Goal: Communication & Community: Answer question/provide support

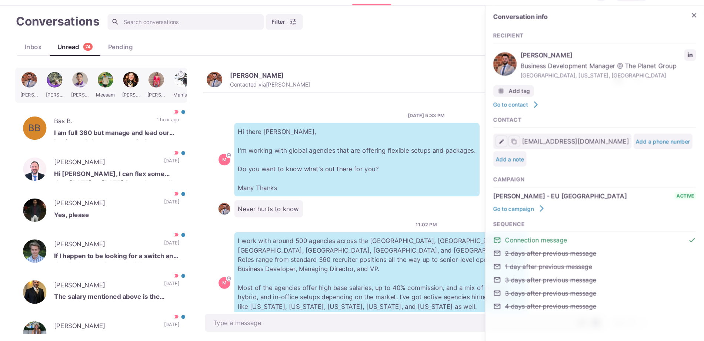
scroll to position [159, 0]
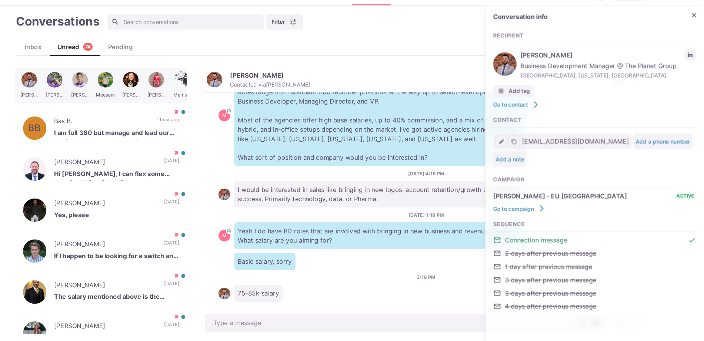
click at [290, 189] on p "I would be interested in sales like bringing in new logos, account retention/gr…" at bounding box center [398, 201] width 278 height 25
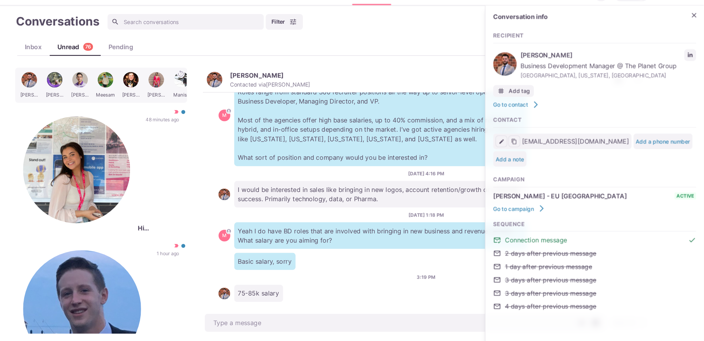
click at [251, 263] on div "Basic salary, sorry" at bounding box center [441, 265] width 394 height 16
click at [692, 31] on icon "Close" at bounding box center [694, 31] width 7 height 7
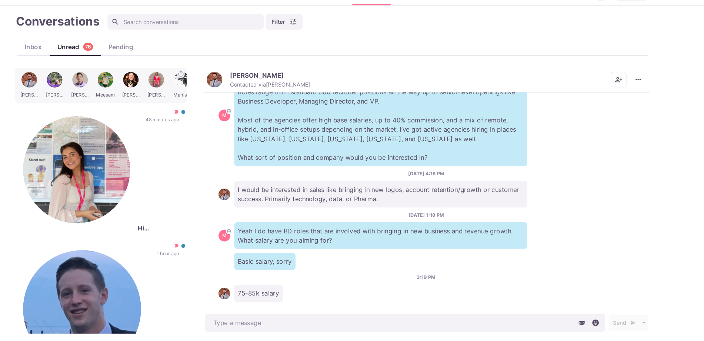
click at [241, 88] on img "button" at bounding box center [240, 93] width 15 height 15
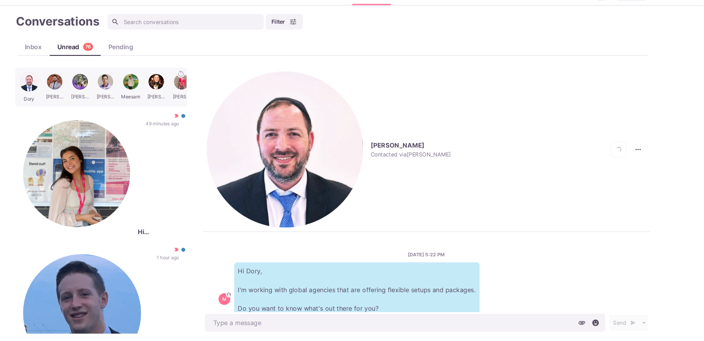
scroll to position [498, 0]
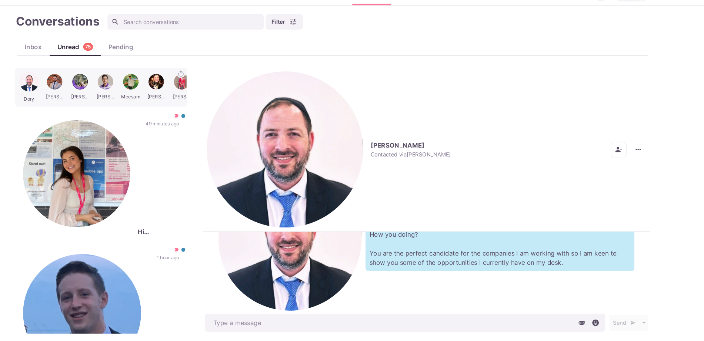
click at [237, 96] on img "button" at bounding box center [307, 159] width 148 height 148
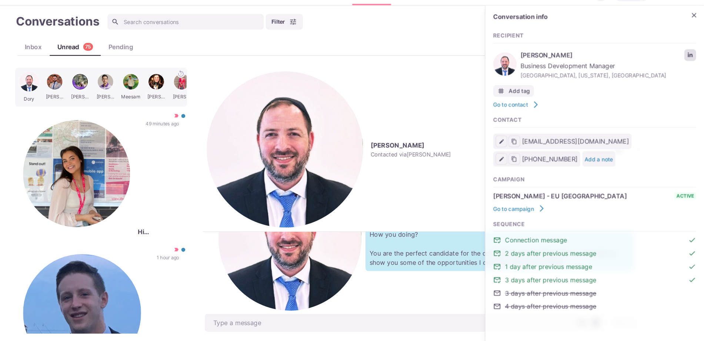
click at [685, 70] on link "LinkedIn profile link" at bounding box center [690, 69] width 11 height 11
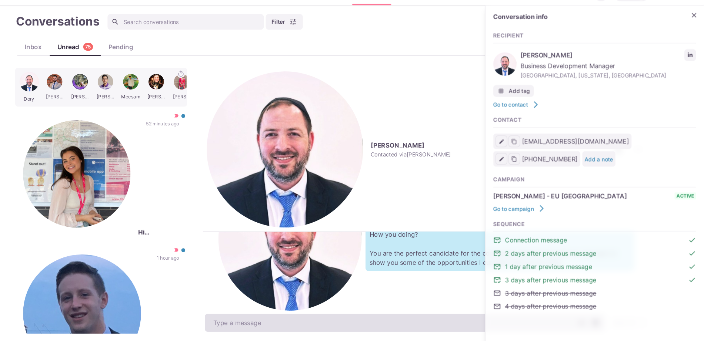
click at [301, 316] on textarea at bounding box center [420, 323] width 379 height 17
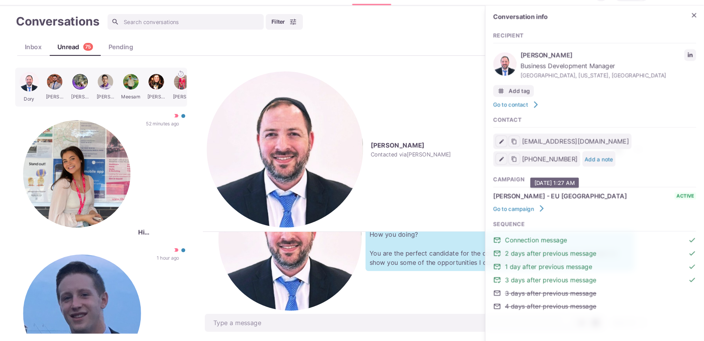
type textarea "x"
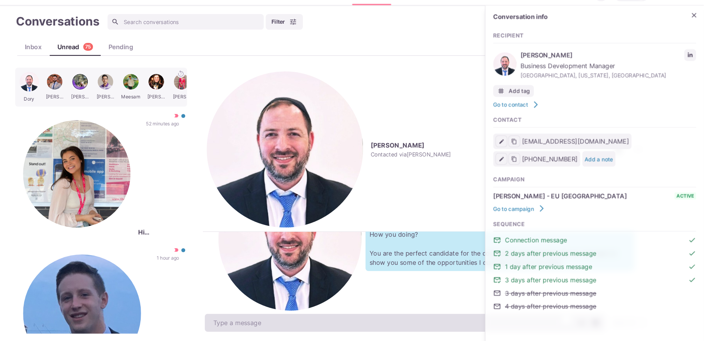
click at [287, 325] on textarea "To enrich screen reader interactions, please activate Accessibility in Grammarl…" at bounding box center [420, 323] width 379 height 17
paste textarea "I work with over 500 clients that offer remote, hybrid, and non-remote position…"
type textarea "I work with over 500 clients that offer remote, hybrid, and non-remote position…"
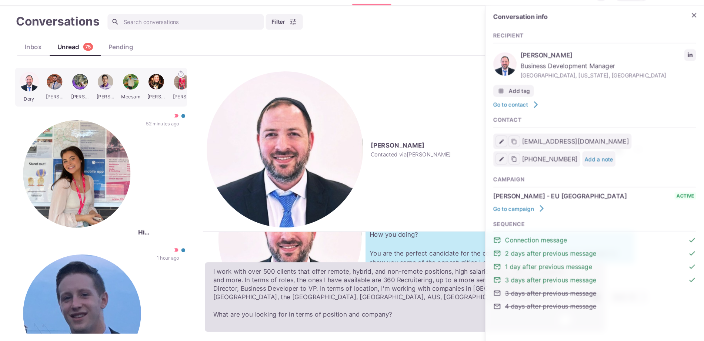
type textarea "x"
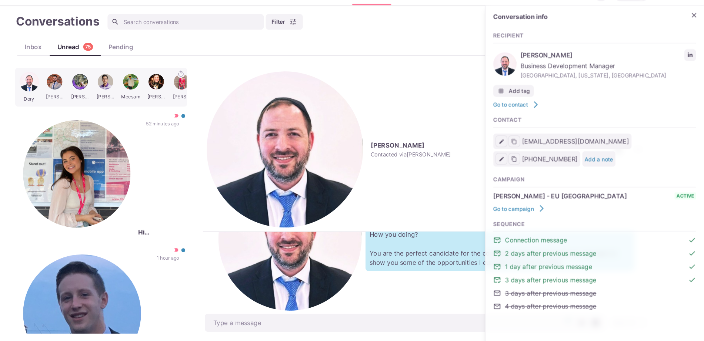
scroll to position [582, 0]
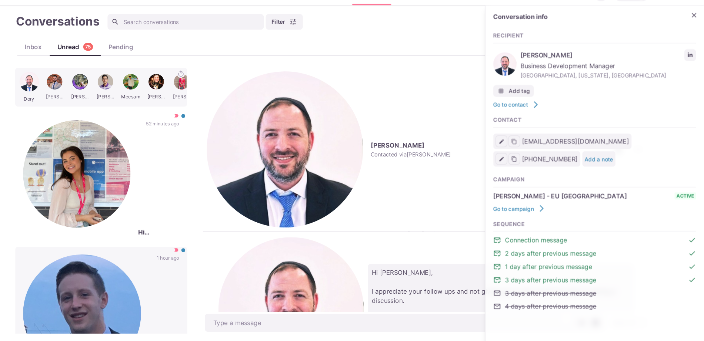
click at [178, 259] on p "[PERSON_NAME]" at bounding box center [178, 315] width 0 height 112
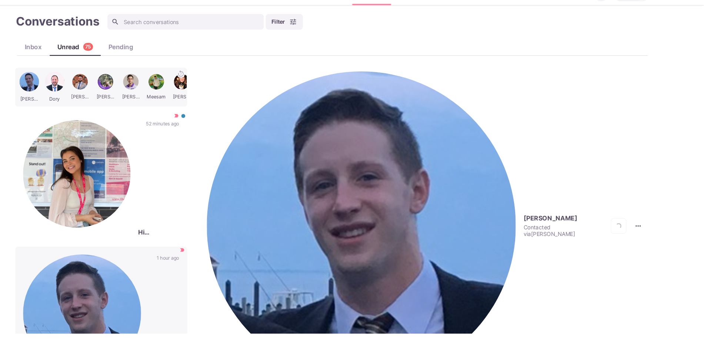
click at [238, 86] on img "button" at bounding box center [379, 231] width 293 height 293
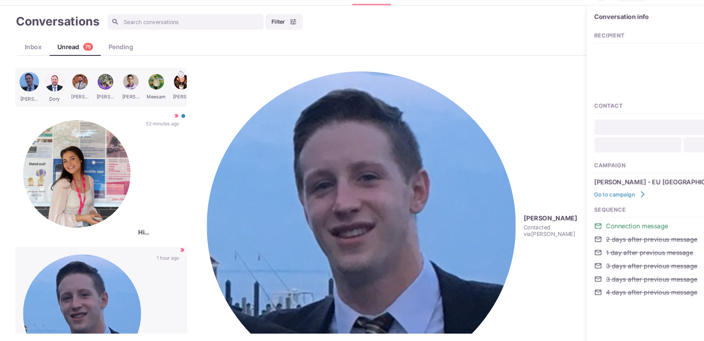
type textarea "x"
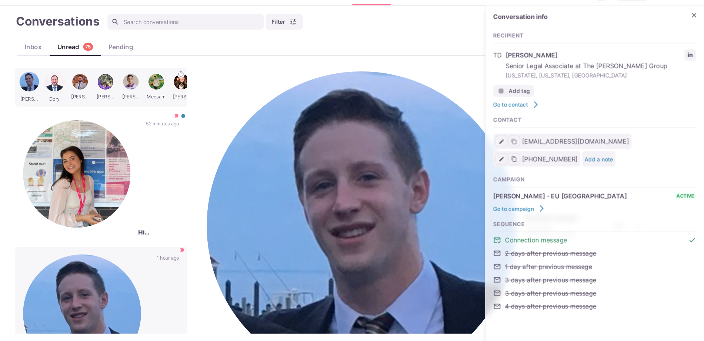
type input "[EMAIL_ADDRESS][DOMAIN_NAME]"
type input "[PHONE_NUMBER]"
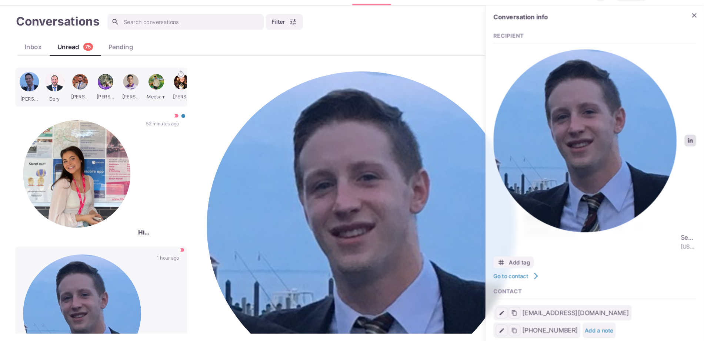
click at [687, 145] on link "LinkedIn profile link" at bounding box center [690, 150] width 11 height 11
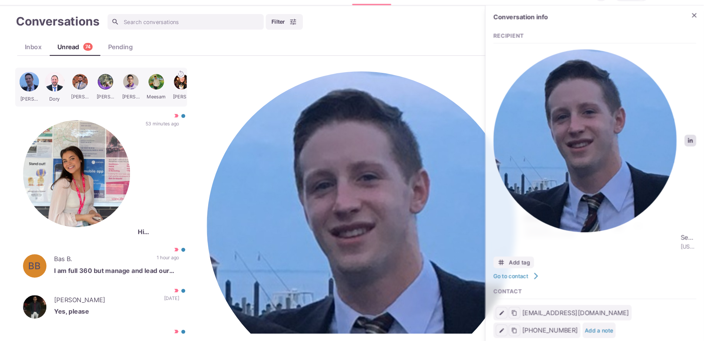
type textarea "x"
drag, startPoint x: 259, startPoint y: 327, endPoint x: 262, endPoint y: 319, distance: 8.2
paste textarea "I work with over 500 clients that offer remote, hybrid, and non-remote position…"
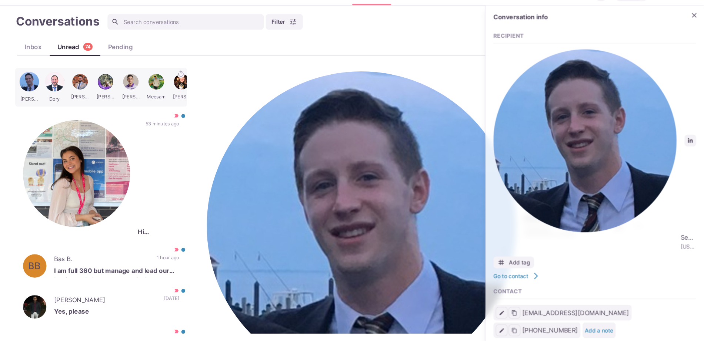
type textarea "I work with over 500 clients that offer remote, hybrid, and non-remote position…"
type textarea "x"
click at [155, 308] on p "Yes, please" at bounding box center [147, 313] width 118 height 11
click at [198, 310] on icon "button" at bounding box center [201, 313] width 7 height 7
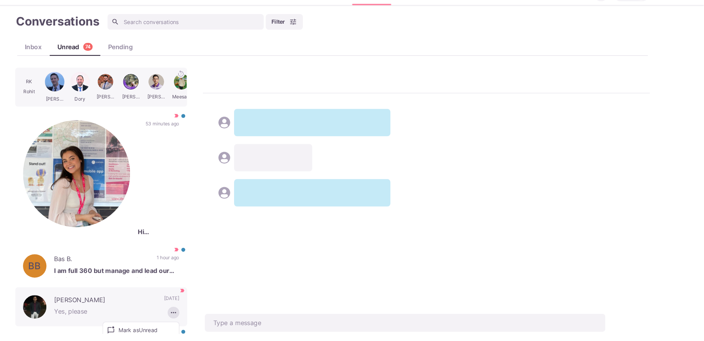
click at [169, 336] on button "Mark as Not Important" at bounding box center [171, 341] width 72 height 11
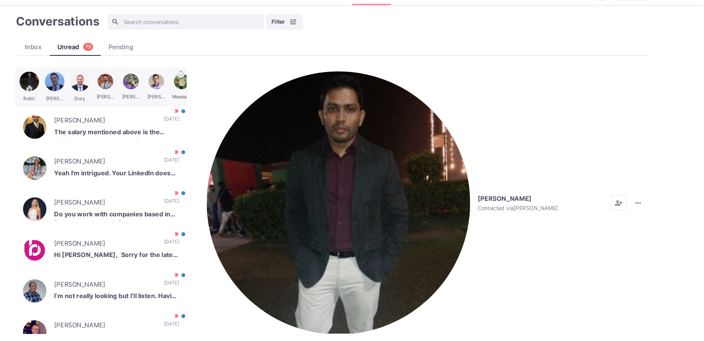
scroll to position [78, 0]
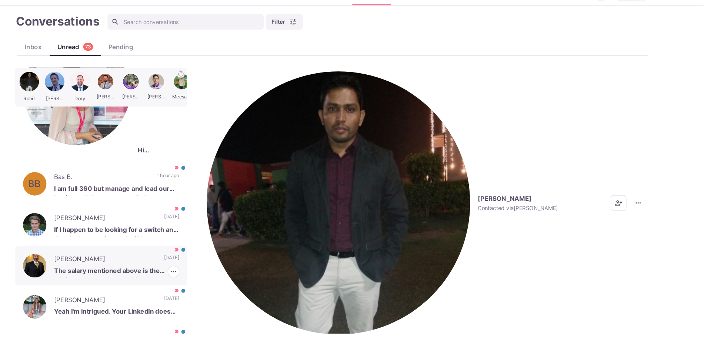
click at [160, 258] on p "[PERSON_NAME]" at bounding box center [136, 263] width 97 height 11
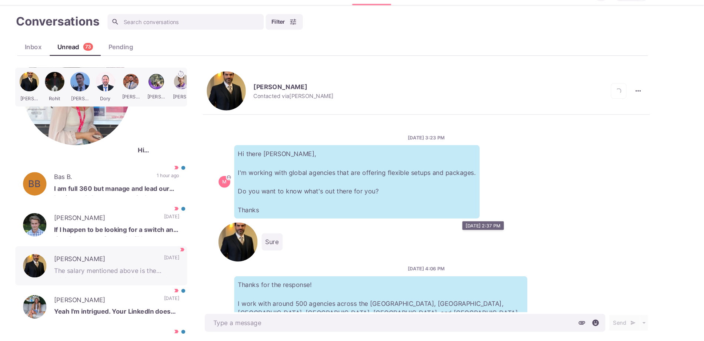
scroll to position [287, 0]
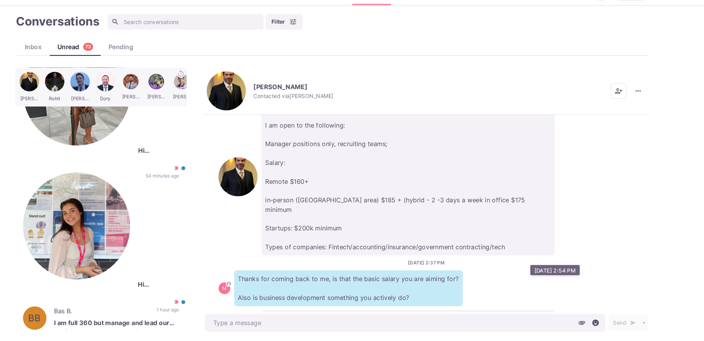
click at [381, 312] on p "The salary mentioned above is the minimum base salary, nothing below that. I am…" at bounding box center [424, 333] width 278 height 43
click at [348, 312] on p "The salary mentioned above is the minimum base salary, nothing below that. I am…" at bounding box center [424, 333] width 278 height 43
click at [361, 312] on p "The salary mentioned above is the minimum base salary, nothing below that. I am…" at bounding box center [424, 333] width 278 height 43
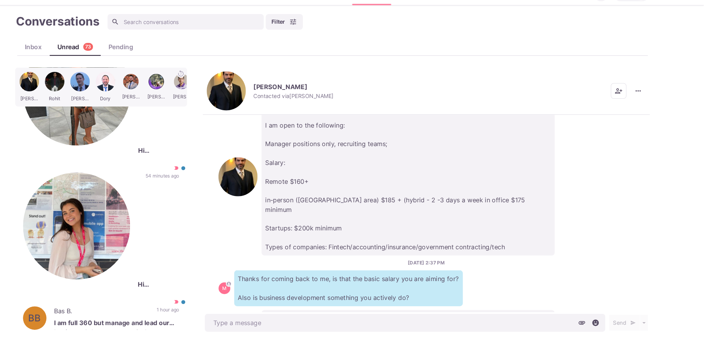
click at [392, 312] on p "The salary mentioned above is the minimum base salary, nothing below that. I am…" at bounding box center [424, 333] width 278 height 43
drag, startPoint x: 392, startPoint y: 289, endPoint x: 261, endPoint y: 260, distance: 133.5
click at [285, 312] on p "The salary mentioned above is the minimum base salary, nothing below that. I am…" at bounding box center [424, 333] width 278 height 43
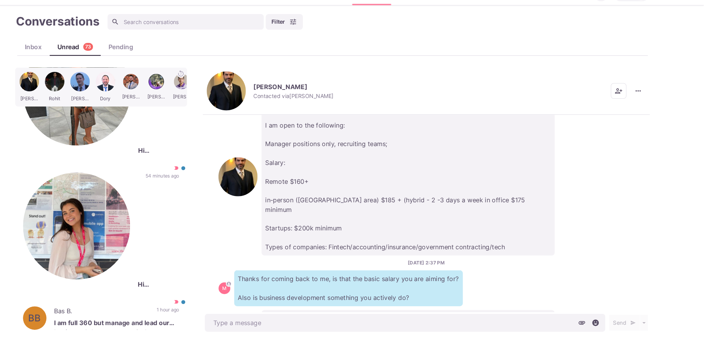
drag, startPoint x: 262, startPoint y: 257, endPoint x: 435, endPoint y: 308, distance: 179.8
click at [435, 308] on div "[DATE] 3:23 PM M Hi there [PERSON_NAME], I'm working with global agencies that …" at bounding box center [440, 219] width 423 height 187
click at [329, 312] on p "The salary mentioned above is the minimum base salary, nothing below that. I am…" at bounding box center [424, 333] width 278 height 43
click at [331, 312] on p "The salary mentioned above is the minimum base salary, nothing below that. I am…" at bounding box center [424, 333] width 278 height 43
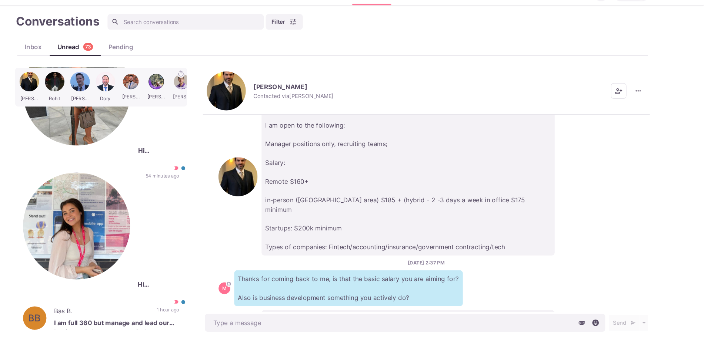
click at [331, 312] on p "The salary mentioned above is the minimum base salary, nothing below that. I am…" at bounding box center [424, 333] width 278 height 43
click at [324, 312] on p "The salary mentioned above is the minimum base salary, nothing below that. I am…" at bounding box center [424, 333] width 278 height 43
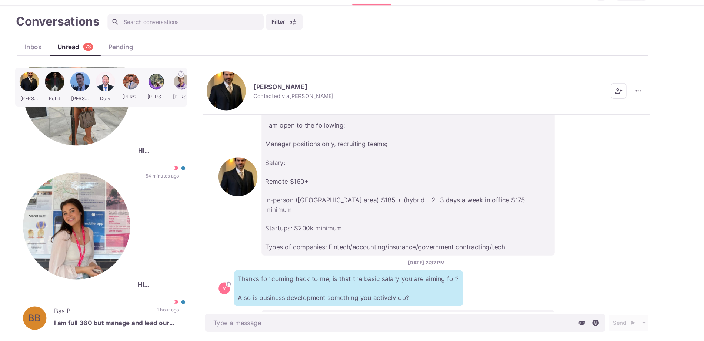
click at [324, 312] on p "The salary mentioned above is the minimum base salary, nothing below that. I am…" at bounding box center [424, 333] width 278 height 43
click at [325, 312] on p "The salary mentioned above is the minimum base salary, nothing below that. I am…" at bounding box center [424, 333] width 278 height 43
click at [346, 312] on p "The salary mentioned above is the minimum base salary, nothing below that. I am…" at bounding box center [424, 333] width 278 height 43
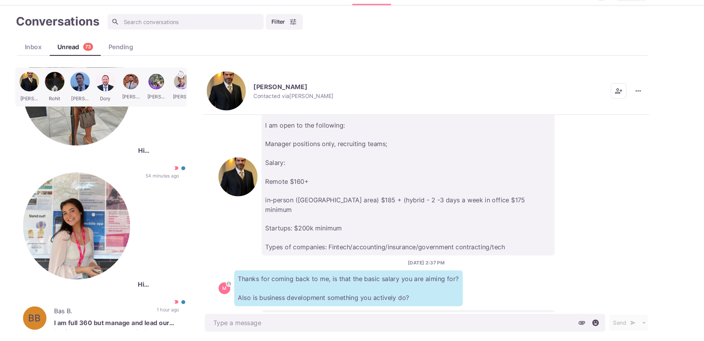
click at [346, 312] on p "The salary mentioned above is the minimum base salary, nothing below that. I am…" at bounding box center [424, 333] width 278 height 43
click at [371, 312] on p "The salary mentioned above is the minimum base salary, nothing below that. I am…" at bounding box center [424, 333] width 278 height 43
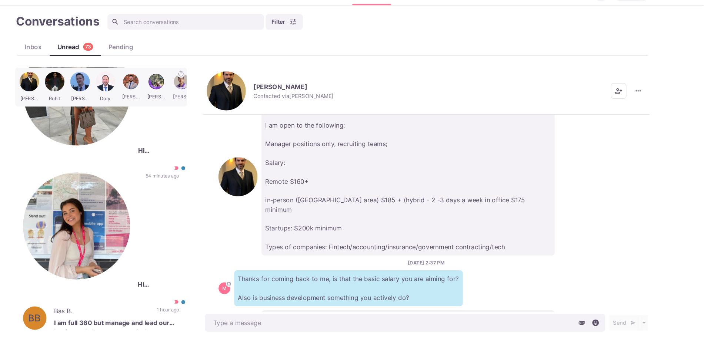
click at [399, 301] on div "[DATE] 3:23 PM M Hi there [PERSON_NAME], I'm working with global agencies that …" at bounding box center [440, 219] width 423 height 187
drag, startPoint x: 398, startPoint y: 291, endPoint x: 264, endPoint y: 259, distance: 138.5
click at [285, 312] on p "The salary mentioned above is the minimum base salary, nothing below that. I am…" at bounding box center [424, 333] width 278 height 43
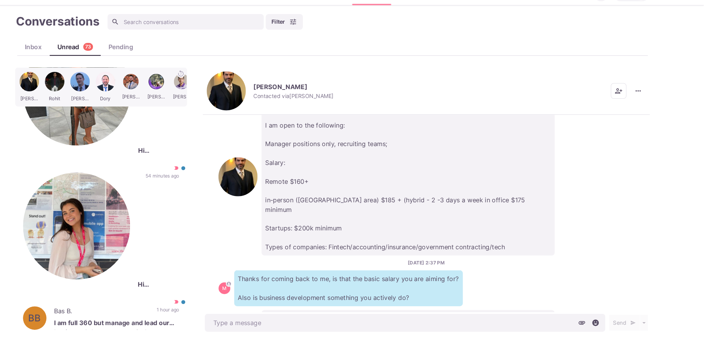
click at [285, 312] on p "The salary mentioned above is the minimum base salary, nothing below that. I am…" at bounding box center [424, 333] width 278 height 43
click at [325, 312] on p "The salary mentioned above is the minimum base salary, nothing below that. I am…" at bounding box center [424, 333] width 278 height 43
drag, startPoint x: 389, startPoint y: 287, endPoint x: 259, endPoint y: 262, distance: 132.3
click at [285, 312] on p "The salary mentioned above is the minimum base salary, nothing below that. I am…" at bounding box center [424, 333] width 278 height 43
click at [378, 274] on p "Thanks for coming back to me, is that the basic salary you are aiming for? Also…" at bounding box center [367, 291] width 217 height 34
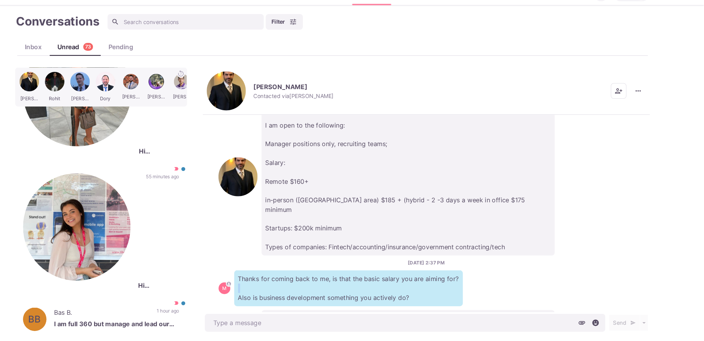
click at [378, 274] on p "Thanks for coming back to me, is that the basic salary you are aiming for? Also…" at bounding box center [367, 291] width 217 height 34
click at [366, 312] on p "The salary mentioned above is the minimum base salary, nothing below that. I am…" at bounding box center [424, 333] width 278 height 43
click at [375, 312] on p "The salary mentioned above is the minimum base salary, nothing below that. I am…" at bounding box center [424, 333] width 278 height 43
drag, startPoint x: 398, startPoint y: 287, endPoint x: 273, endPoint y: 265, distance: 126.2
click at [285, 312] on p "The salary mentioned above is the minimum base salary, nothing below that. I am…" at bounding box center [424, 333] width 278 height 43
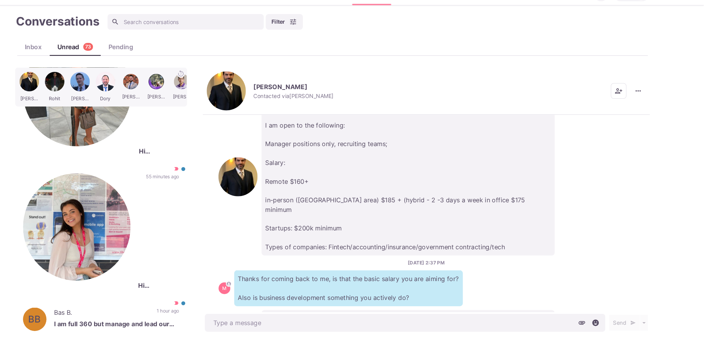
click at [288, 312] on p "The salary mentioned above is the minimum base salary, nothing below that. I am…" at bounding box center [424, 333] width 278 height 43
click at [311, 312] on p "The salary mentioned above is the minimum base salary, nothing below that. I am…" at bounding box center [424, 333] width 278 height 43
click at [315, 312] on p "The salary mentioned above is the minimum base salary, nothing below that. I am…" at bounding box center [424, 333] width 278 height 43
click at [299, 312] on p "The salary mentioned above is the minimum base salary, nothing below that. I am…" at bounding box center [424, 333] width 278 height 43
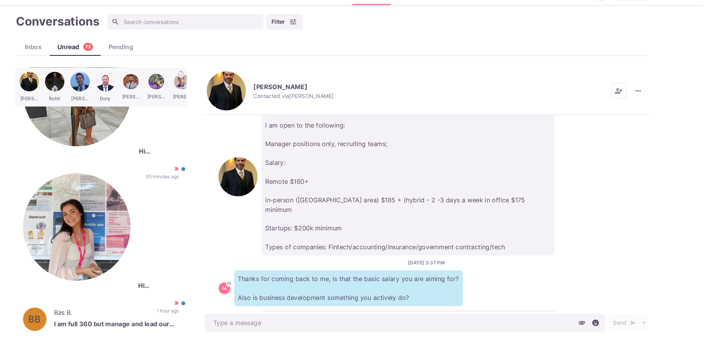
click at [299, 312] on p "The salary mentioned above is the minimum base salary, nothing below that. I am…" at bounding box center [424, 333] width 278 height 43
click at [378, 312] on p "The salary mentioned above is the minimum base salary, nothing below that. I am…" at bounding box center [424, 333] width 278 height 43
drag, startPoint x: 420, startPoint y: 287, endPoint x: 262, endPoint y: 260, distance: 160.3
click at [285, 312] on p "The salary mentioned above is the minimum base salary, nothing below that. I am…" at bounding box center [424, 333] width 278 height 43
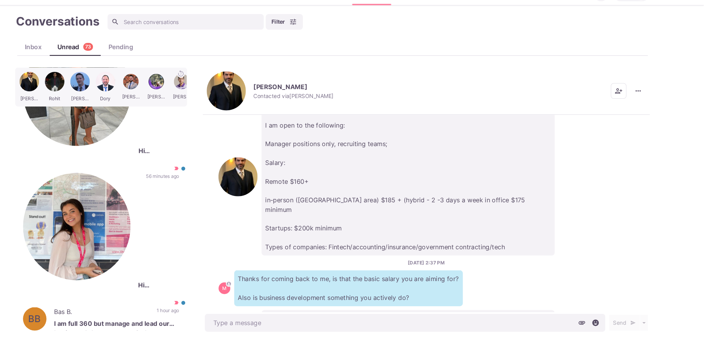
click at [285, 312] on p "The salary mentioned above is the minimum base salary, nothing below that. I am…" at bounding box center [424, 333] width 278 height 43
drag, startPoint x: 262, startPoint y: 260, endPoint x: 424, endPoint y: 286, distance: 164.6
click at [424, 312] on p "The salary mentioned above is the minimum base salary, nothing below that. I am…" at bounding box center [424, 333] width 278 height 43
drag, startPoint x: 395, startPoint y: 288, endPoint x: 253, endPoint y: 255, distance: 145.6
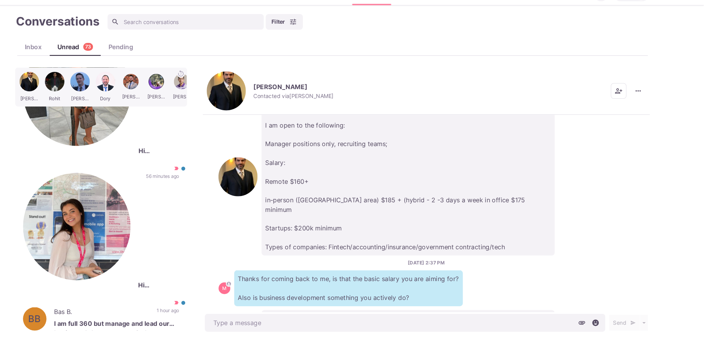
click at [253, 312] on div "The salary mentioned above is the minimum base salary, nothing below that. I am…" at bounding box center [441, 333] width 394 height 43
drag, startPoint x: 321, startPoint y: 272, endPoint x: 404, endPoint y: 285, distance: 84.0
click at [404, 312] on div "The salary mentioned above is the minimum base salary, nothing below that. I am…" at bounding box center [441, 333] width 394 height 43
click at [404, 312] on p "The salary mentioned above is the minimum base salary, nothing below that. I am…" at bounding box center [424, 333] width 278 height 43
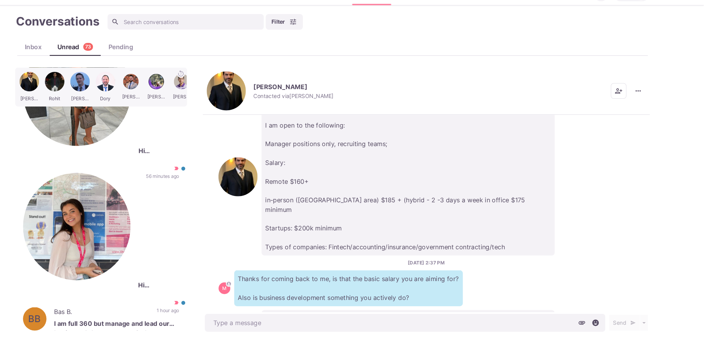
click at [404, 312] on p "The salary mentioned above is the minimum base salary, nothing below that. I am…" at bounding box center [424, 333] width 278 height 43
drag, startPoint x: 404, startPoint y: 283, endPoint x: 251, endPoint y: 258, distance: 155.0
click at [251, 312] on div "The salary mentioned above is the minimum base salary, nothing below that. I am…" at bounding box center [441, 333] width 394 height 43
click at [253, 312] on div "The salary mentioned above is the minimum base salary, nothing below that. I am…" at bounding box center [441, 333] width 394 height 43
drag, startPoint x: 262, startPoint y: 257, endPoint x: 401, endPoint y: 298, distance: 144.8
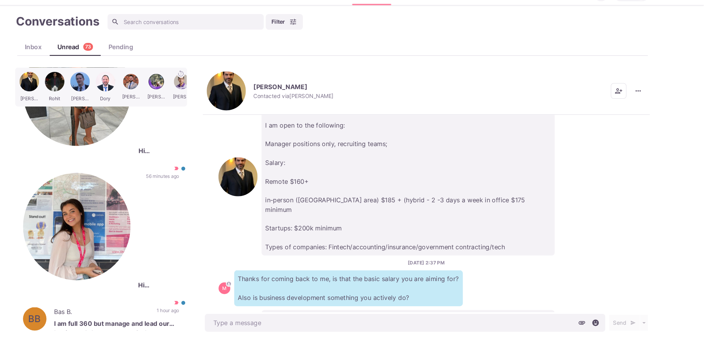
click at [399, 299] on div "[DATE] 3:23 PM M Hi there [PERSON_NAME], I'm working with global agencies that …" at bounding box center [440, 219] width 423 height 187
click at [389, 312] on p "The salary mentioned above is the minimum base salary, nothing below that. I am…" at bounding box center [424, 333] width 278 height 43
click at [390, 312] on p "The salary mentioned above is the minimum base salary, nothing below that. I am…" at bounding box center [424, 333] width 278 height 43
click at [391, 312] on p "The salary mentioned above is the minimum base salary, nothing below that. I am…" at bounding box center [424, 333] width 278 height 43
drag, startPoint x: 387, startPoint y: 287, endPoint x: 255, endPoint y: 253, distance: 135.8
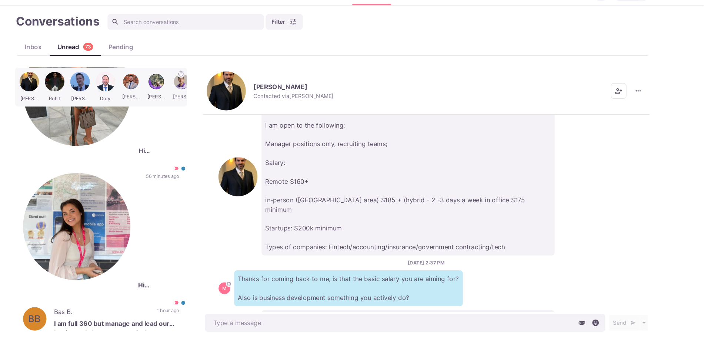
click at [255, 312] on div "The salary mentioned above is the minimum base salary, nothing below that. I am…" at bounding box center [441, 333] width 394 height 43
drag, startPoint x: 255, startPoint y: 253, endPoint x: 399, endPoint y: 291, distance: 149.0
click at [399, 312] on div "The salary mentioned above is the minimum base salary, nothing below that. I am…" at bounding box center [441, 333] width 394 height 43
click at [399, 312] on p "The salary mentioned above is the minimum base salary, nothing below that. I am…" at bounding box center [424, 333] width 278 height 43
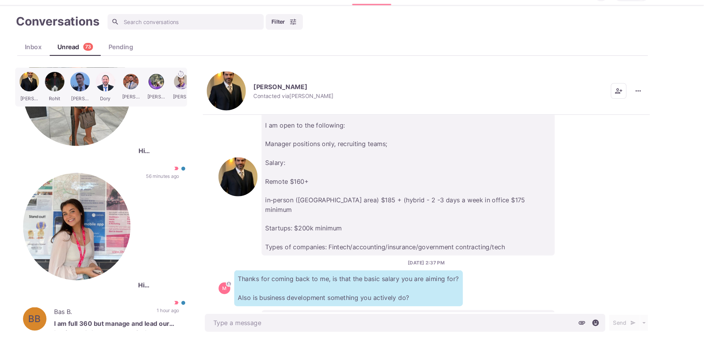
click at [385, 312] on p "The salary mentioned above is the minimum base salary, nothing below that. I am…" at bounding box center [424, 333] width 278 height 43
click at [361, 274] on p "Thanks for coming back to me, is that the basic salary you are aiming for? Also…" at bounding box center [367, 291] width 217 height 34
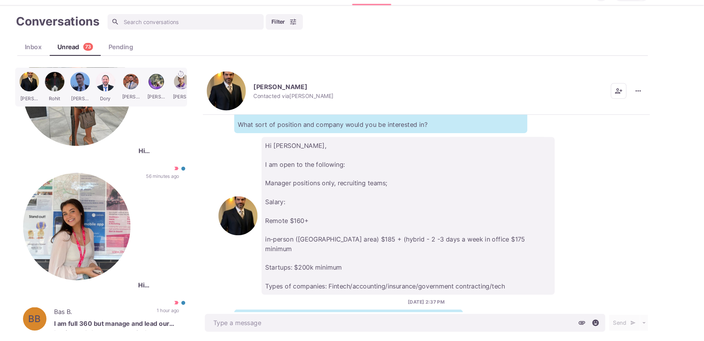
scroll to position [268, 0]
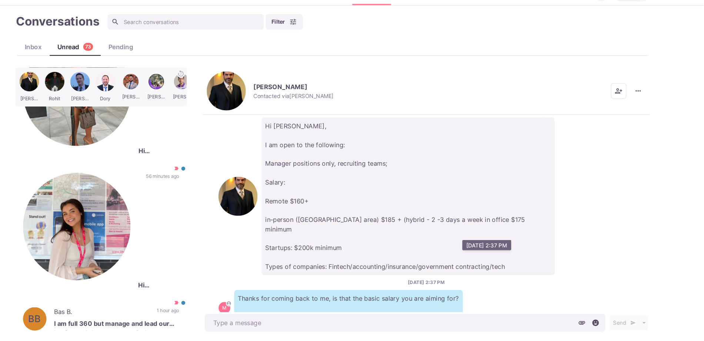
click at [345, 282] on div "[DATE] 2:37 PM M Thanks for coming back to me, is that the basic salary you are…" at bounding box center [441, 304] width 394 height 44
click at [331, 204] on p "Hi [PERSON_NAME], I am open to the following: Manager positions only, recruitin…" at bounding box center [424, 204] width 278 height 150
click at [345, 202] on p "Hi [PERSON_NAME], I am open to the following: Manager positions only, recruitin…" at bounding box center [424, 204] width 278 height 150
drag, startPoint x: 345, startPoint y: 202, endPoint x: 295, endPoint y: 185, distance: 52.1
click at [297, 187] on p "Hi [PERSON_NAME], I am open to the following: Manager positions only, recruitin…" at bounding box center [424, 204] width 278 height 150
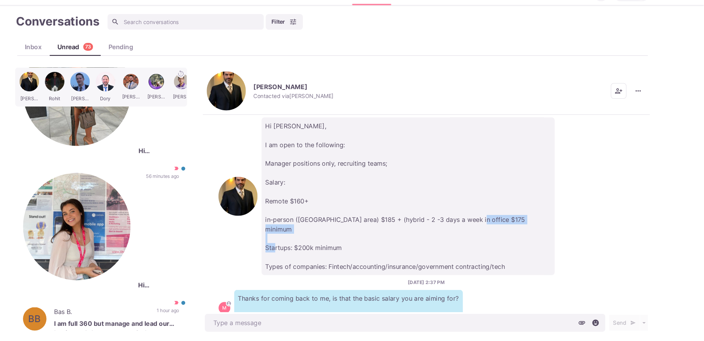
click at [295, 185] on p "Hi [PERSON_NAME], I am open to the following: Manager positions only, recruitin…" at bounding box center [424, 204] width 278 height 150
drag, startPoint x: 273, startPoint y: 204, endPoint x: 284, endPoint y: 187, distance: 19.8
click at [285, 187] on p "Hi [PERSON_NAME], I am open to the following: Manager positions only, recruitin…" at bounding box center [424, 204] width 278 height 150
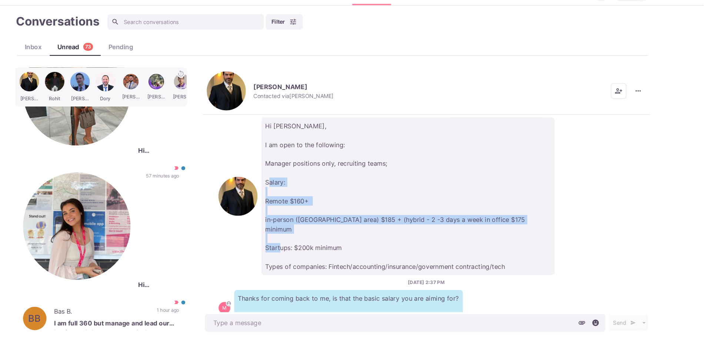
drag, startPoint x: 271, startPoint y: 207, endPoint x: 258, endPoint y: 145, distance: 63.4
click at [258, 145] on div "Hi [PERSON_NAME], I am open to the following: Manager positions only, recruitin…" at bounding box center [441, 204] width 394 height 150
click at [298, 178] on p "Hi [PERSON_NAME], I am open to the following: Manager positions only, recruitin…" at bounding box center [424, 204] width 278 height 150
click at [317, 205] on p "Hi [PERSON_NAME], I am open to the following: Manager positions only, recruitin…" at bounding box center [424, 204] width 278 height 150
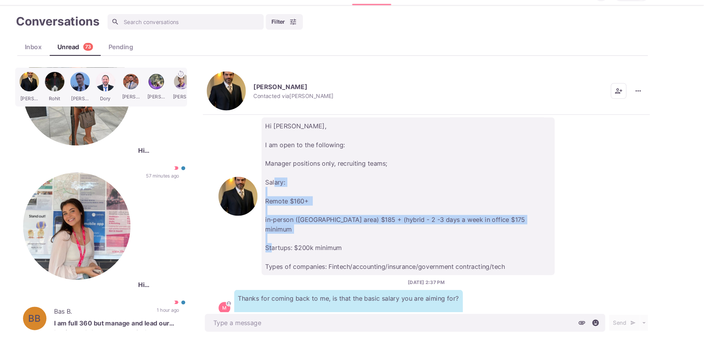
drag, startPoint x: 286, startPoint y: 203, endPoint x: 253, endPoint y: 153, distance: 60.2
click at [253, 153] on div "Hi [PERSON_NAME], I am open to the following: Manager positions only, recruitin…" at bounding box center [441, 204] width 394 height 150
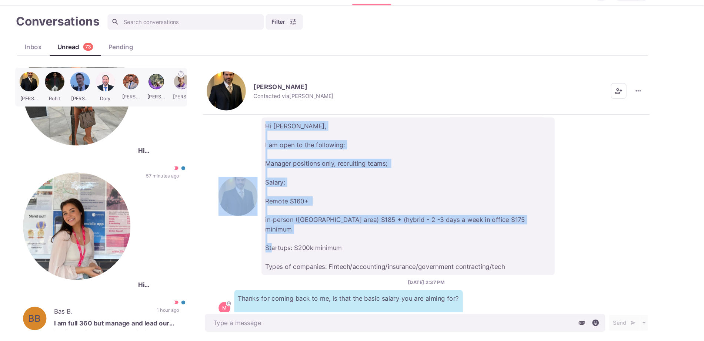
click at [253, 153] on div "Hi [PERSON_NAME], I am open to the following: Manager positions only, recruitin…" at bounding box center [441, 204] width 394 height 150
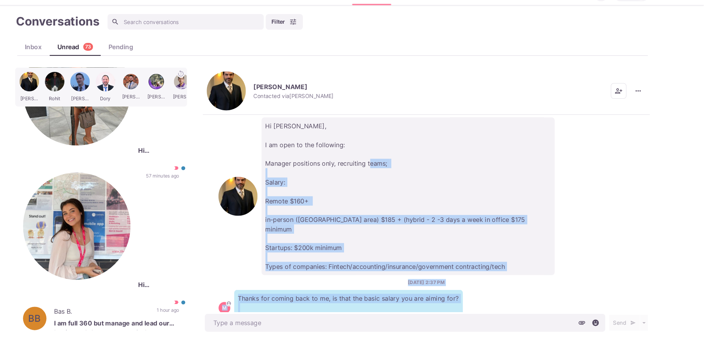
scroll to position [287, 0]
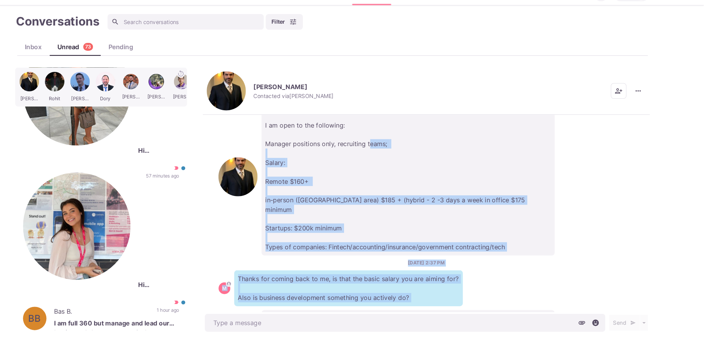
drag, startPoint x: 264, startPoint y: 141, endPoint x: 383, endPoint y: 257, distance: 166.5
click at [383, 257] on div "[DATE] 3:23 PM M Hi there [PERSON_NAME], I'm working with global agencies that …" at bounding box center [440, 219] width 423 height 187
click at [384, 312] on p "The salary mentioned above is the minimum base salary, nothing below that. I am…" at bounding box center [424, 333] width 278 height 43
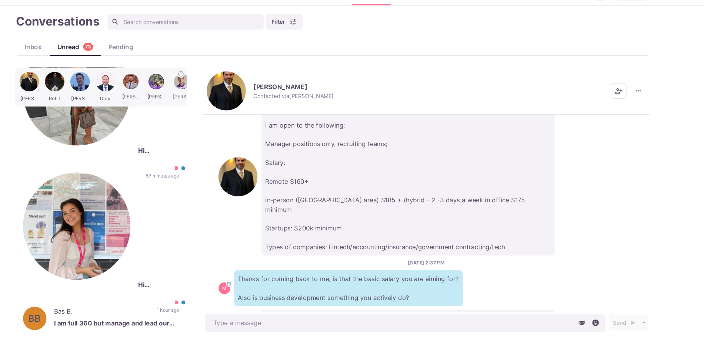
drag, startPoint x: 349, startPoint y: 170, endPoint x: 406, endPoint y: 266, distance: 112.2
click at [406, 266] on div "[DATE] 3:23 PM M Hi there [PERSON_NAME], I'm working with global agencies that …" at bounding box center [440, 219] width 423 height 187
drag, startPoint x: 408, startPoint y: 289, endPoint x: 328, endPoint y: 271, distance: 82.2
click at [328, 312] on p "The salary mentioned above is the minimum base salary, nothing below that. I am…" at bounding box center [424, 333] width 278 height 43
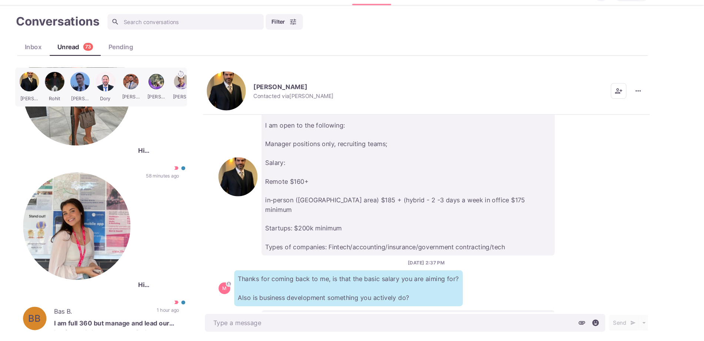
click at [247, 93] on img "button" at bounding box center [251, 103] width 37 height 37
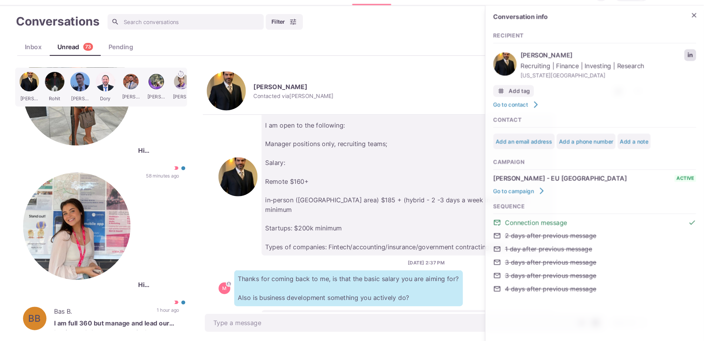
click at [687, 66] on link "LinkedIn profile link" at bounding box center [690, 69] width 11 height 11
type textarea "x"
